Goal: Task Accomplishment & Management: Use online tool/utility

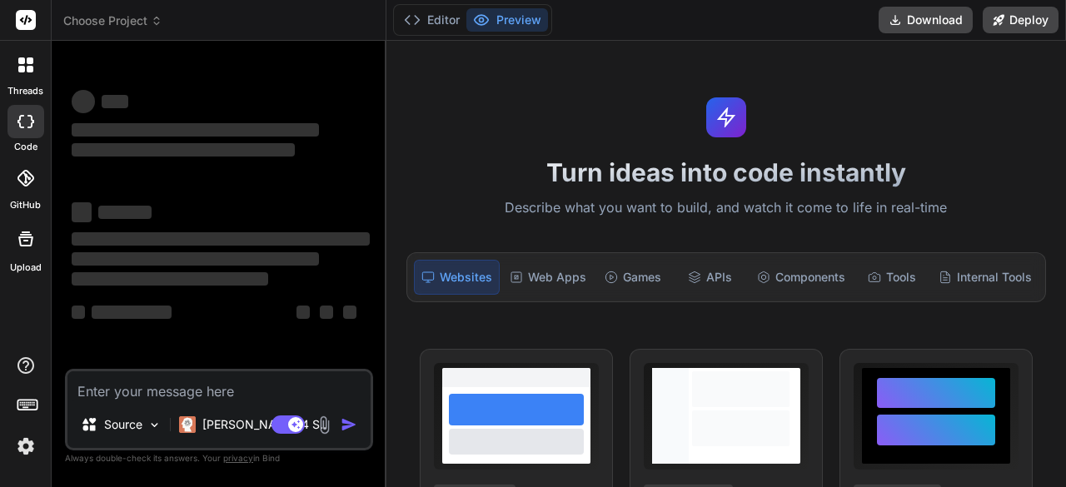
click at [17, 69] on div at bounding box center [25, 64] width 35 height 35
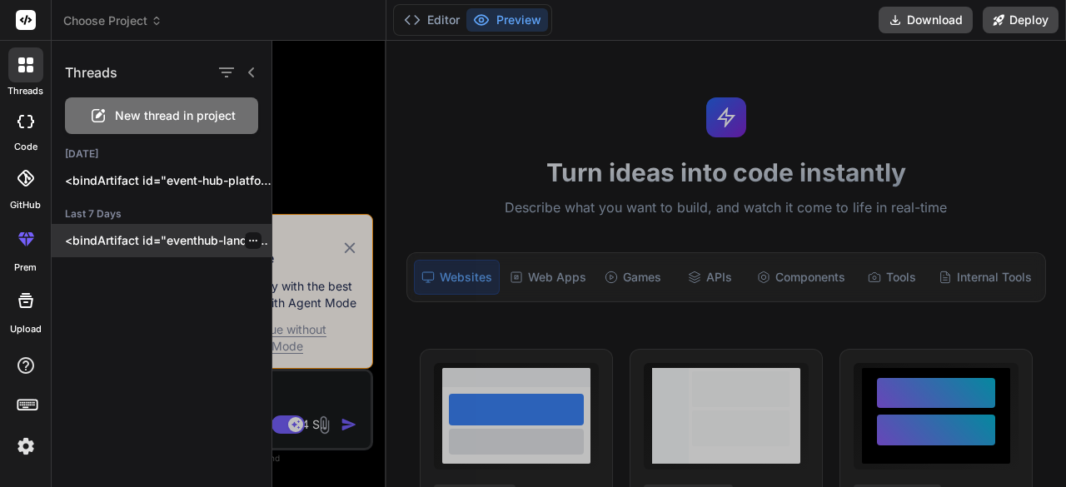
click at [142, 246] on p "<bindArtifact id="eventhub-landing" title="EventHub - Multi-Event Registration …" at bounding box center [168, 240] width 206 height 17
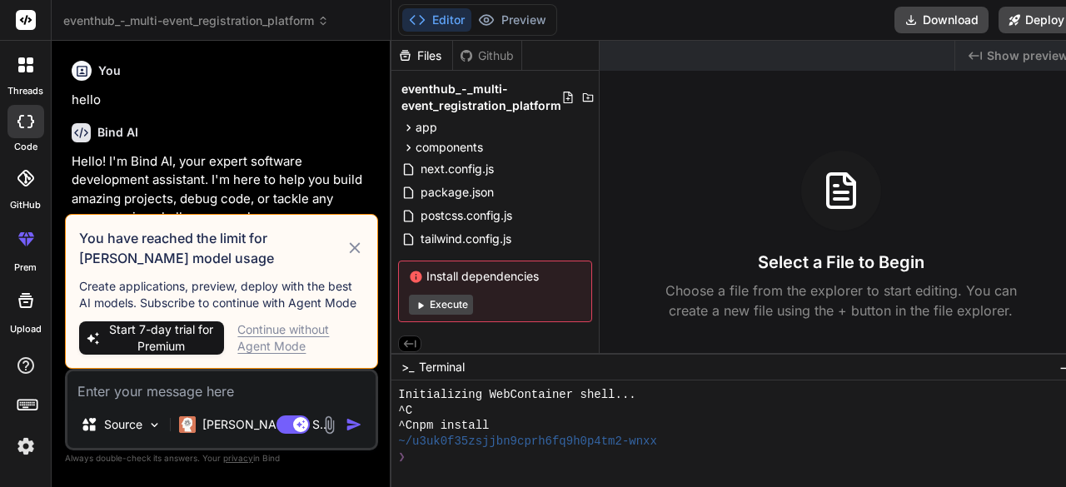
type textarea "x"
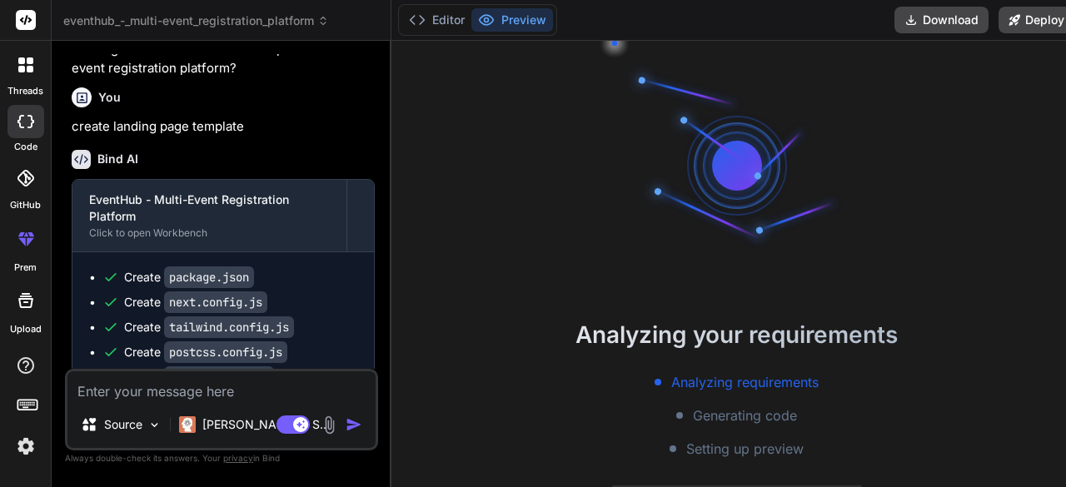
scroll to position [62, 0]
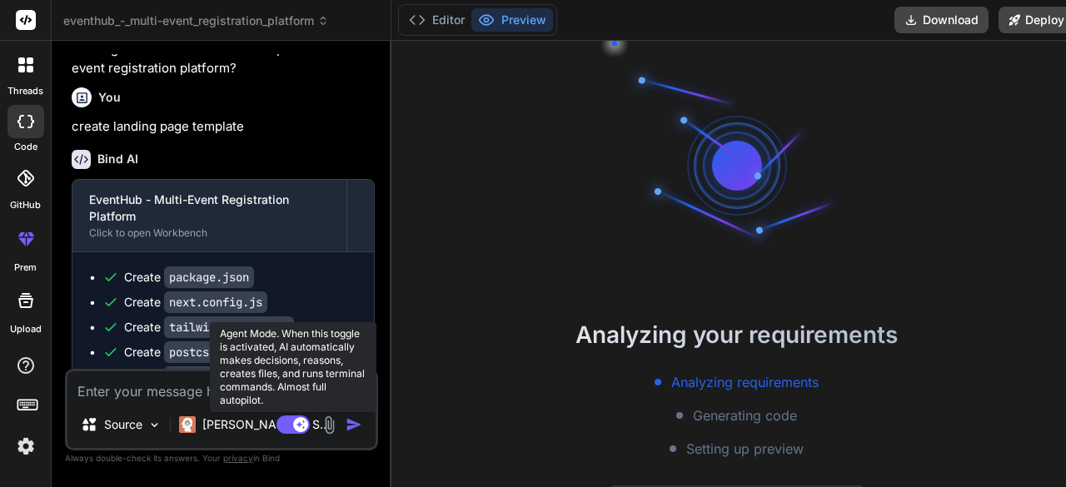
click at [281, 428] on rect at bounding box center [292, 424] width 33 height 18
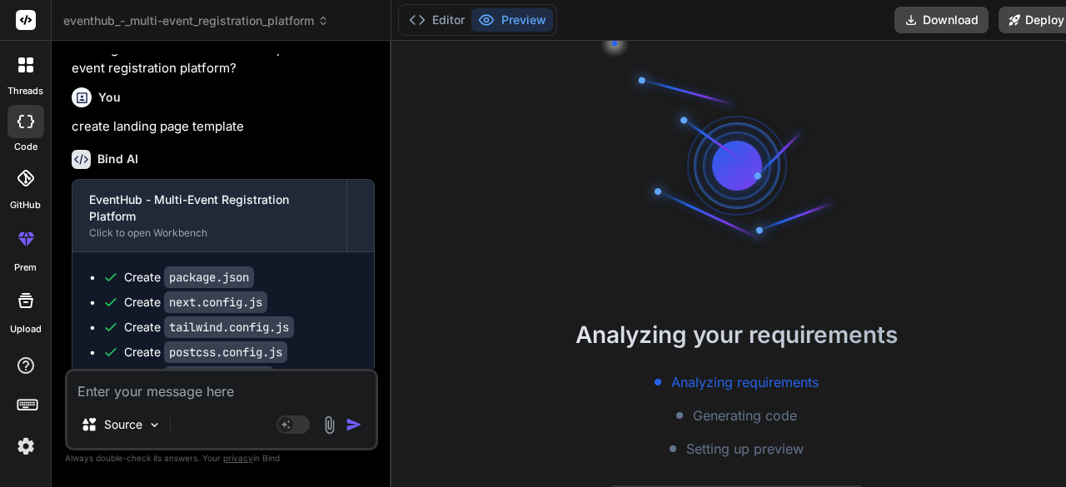
click at [643, 239] on div at bounding box center [737, 166] width 250 height 250
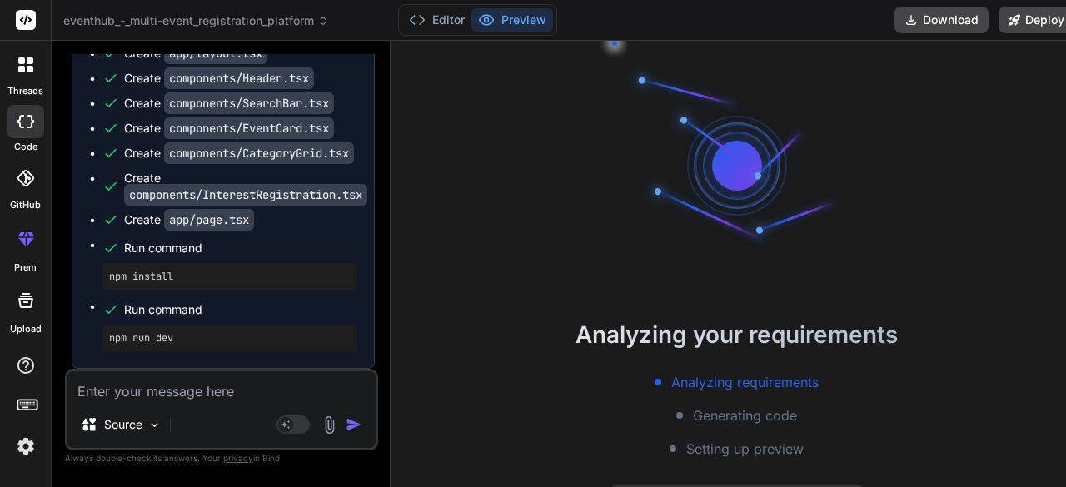
scroll to position [201, 0]
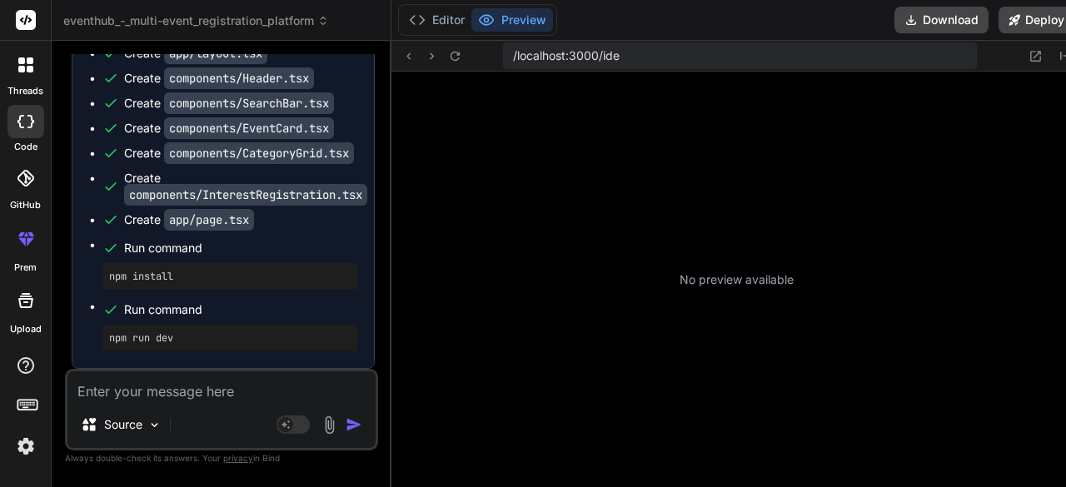
type textarea "x"
